Goal: Task Accomplishment & Management: Manage account settings

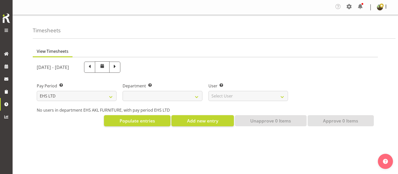
select select "7"
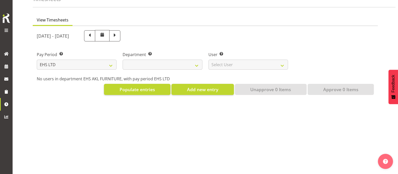
select select
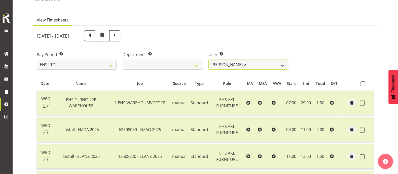
click at [280, 64] on select "[PERSON_NAME] ✔ [PERSON_NAME] ✔ [PERSON_NAME] ✔ [PERSON_NAME] ✔ [PERSON_NAME] ✔…" at bounding box center [249, 64] width 80 height 10
select select "11913"
click at [209, 59] on select "[PERSON_NAME] ✔ [PERSON_NAME] ✔ [PERSON_NAME] ✔ [PERSON_NAME] ✔ [PERSON_NAME] ✔…" at bounding box center [249, 64] width 80 height 10
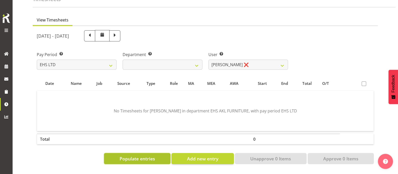
click at [140, 157] on span "Populate entries" at bounding box center [138, 158] width 36 height 7
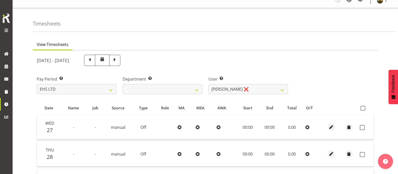
scroll to position [0, 0]
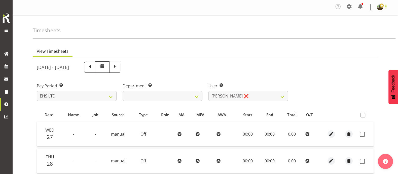
click at [385, 9] on span at bounding box center [386, 7] width 6 height 6
click at [298, 38] on div "Timesheets" at bounding box center [214, 27] width 363 height 24
click at [386, 7] on span at bounding box center [386, 7] width 6 height 6
click at [359, 27] on link "Log Out" at bounding box center [365, 27] width 48 height 9
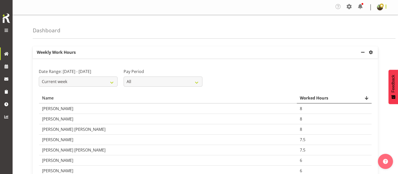
click at [386, 7] on span at bounding box center [386, 7] width 6 height 6
click at [364, 18] on link "Profile" at bounding box center [365, 18] width 48 height 9
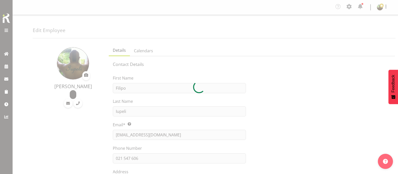
select select "shift"
select select "TimelineWeek"
drag, startPoint x: 379, startPoint y: 7, endPoint x: 382, endPoint y: 9, distance: 4.0
click at [379, 7] on div at bounding box center [199, 87] width 398 height 174
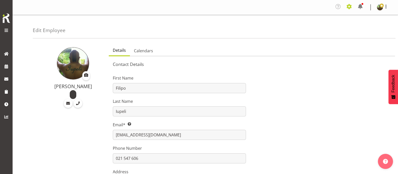
click at [349, 5] on span at bounding box center [349, 7] width 8 height 8
click at [324, 37] on link "Employees" at bounding box center [329, 37] width 48 height 9
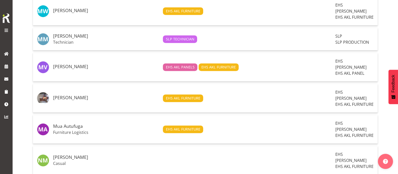
scroll to position [409, 0]
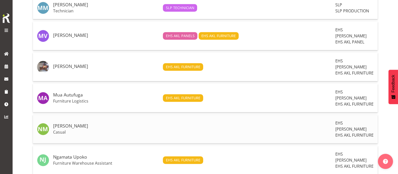
click at [272, 115] on td at bounding box center [247, 129] width 173 height 28
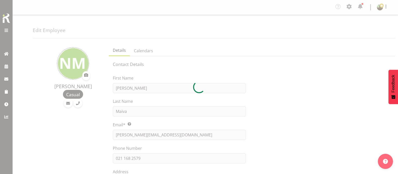
select select "TimelineWeek"
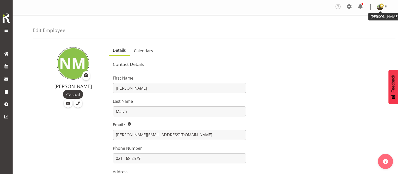
click at [382, 6] on span at bounding box center [382, 6] width 4 height 4
click at [369, 18] on link "Profile" at bounding box center [365, 18] width 48 height 9
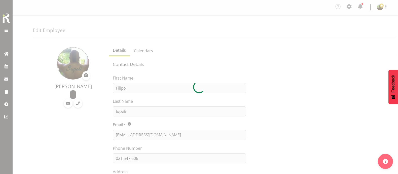
select select "shift"
select select "TimelineWeek"
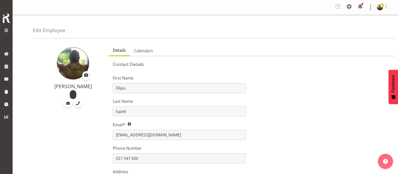
click at [387, 7] on span at bounding box center [386, 7] width 6 height 6
click at [356, 31] on link "Log Out" at bounding box center [365, 27] width 48 height 9
